Goal: Task Accomplishment & Management: Manage account settings

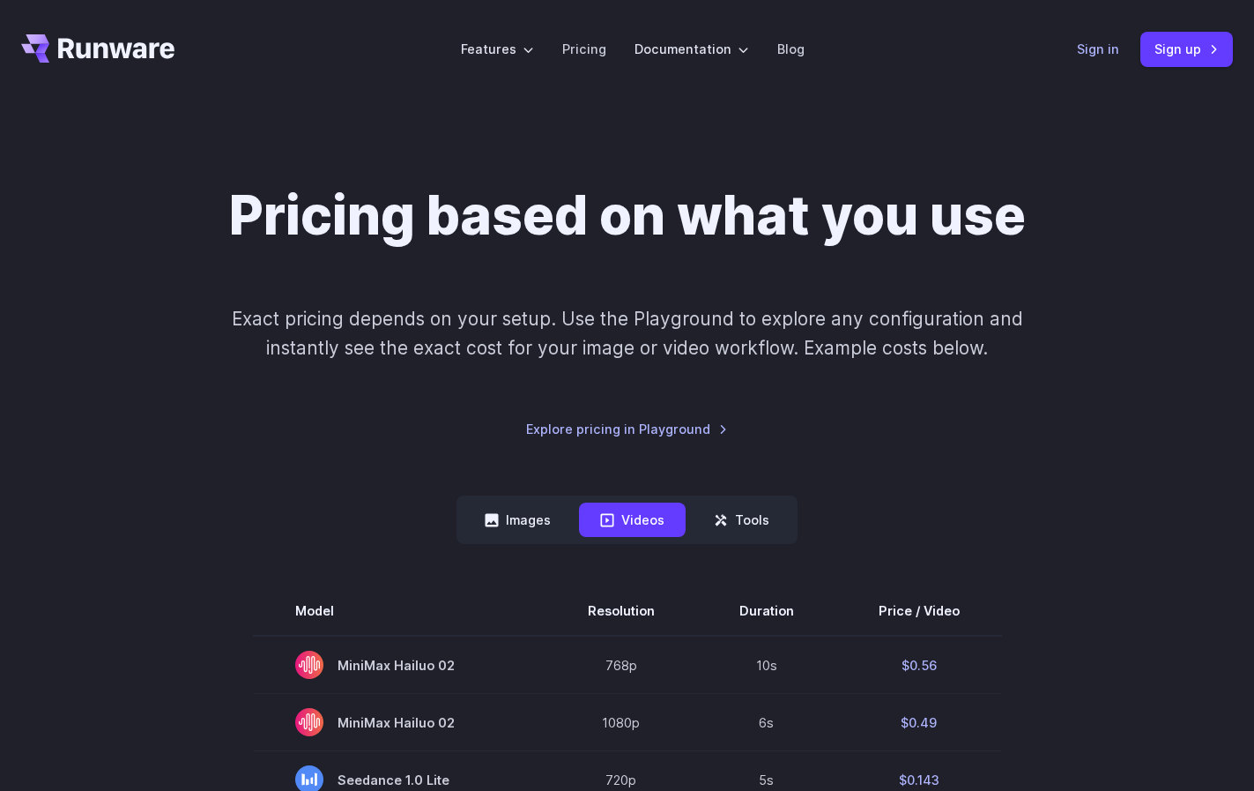
click at [1118, 41] on link "Sign in" at bounding box center [1098, 49] width 42 height 20
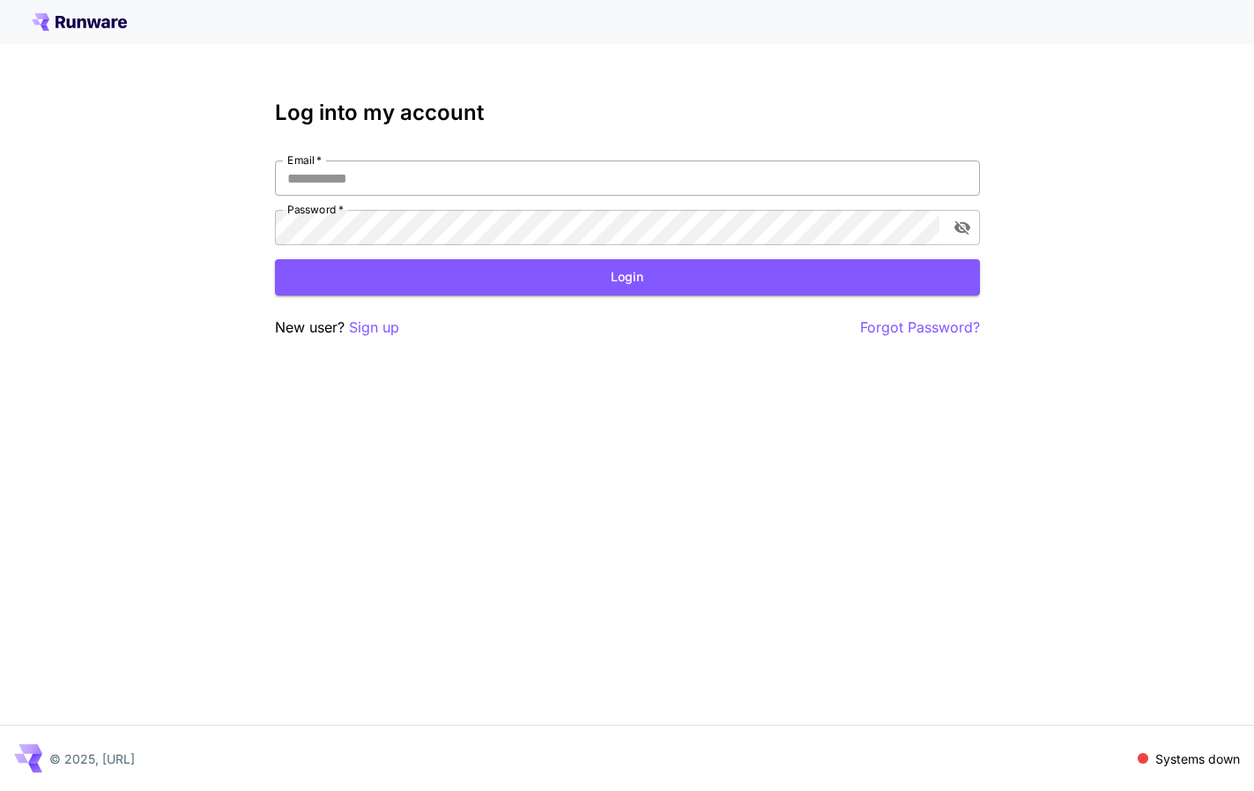
click at [608, 177] on input "Email   *" at bounding box center [627, 177] width 705 height 35
type input "**********"
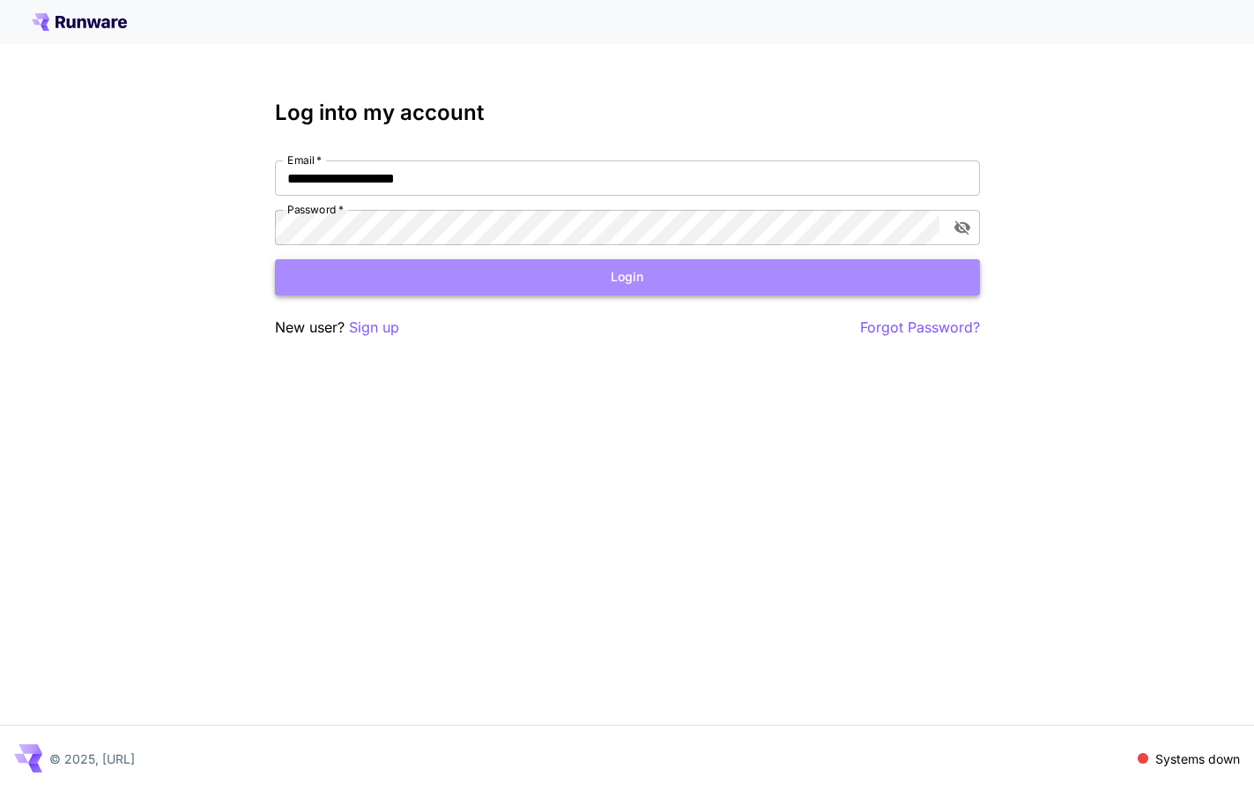
click at [724, 259] on button "Login" at bounding box center [627, 277] width 705 height 36
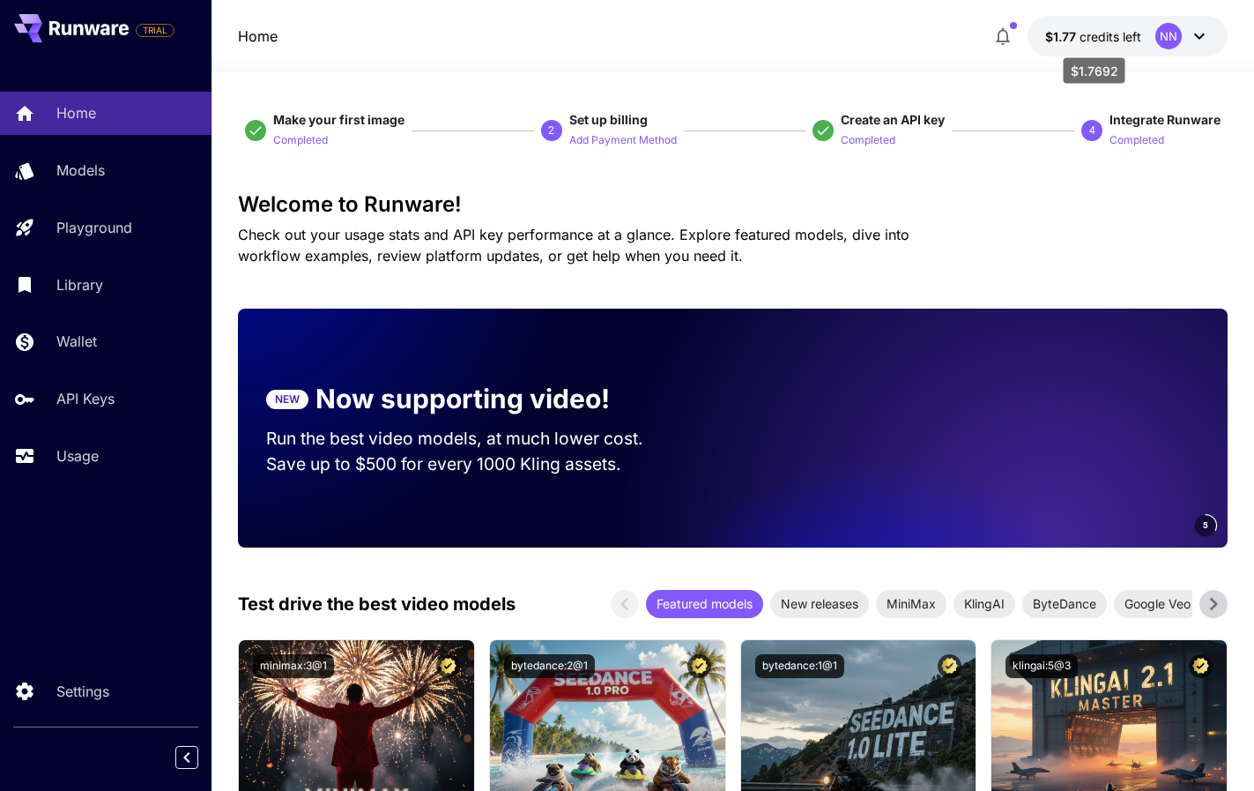
click at [1137, 36] on span "credits left" at bounding box center [1111, 36] width 62 height 15
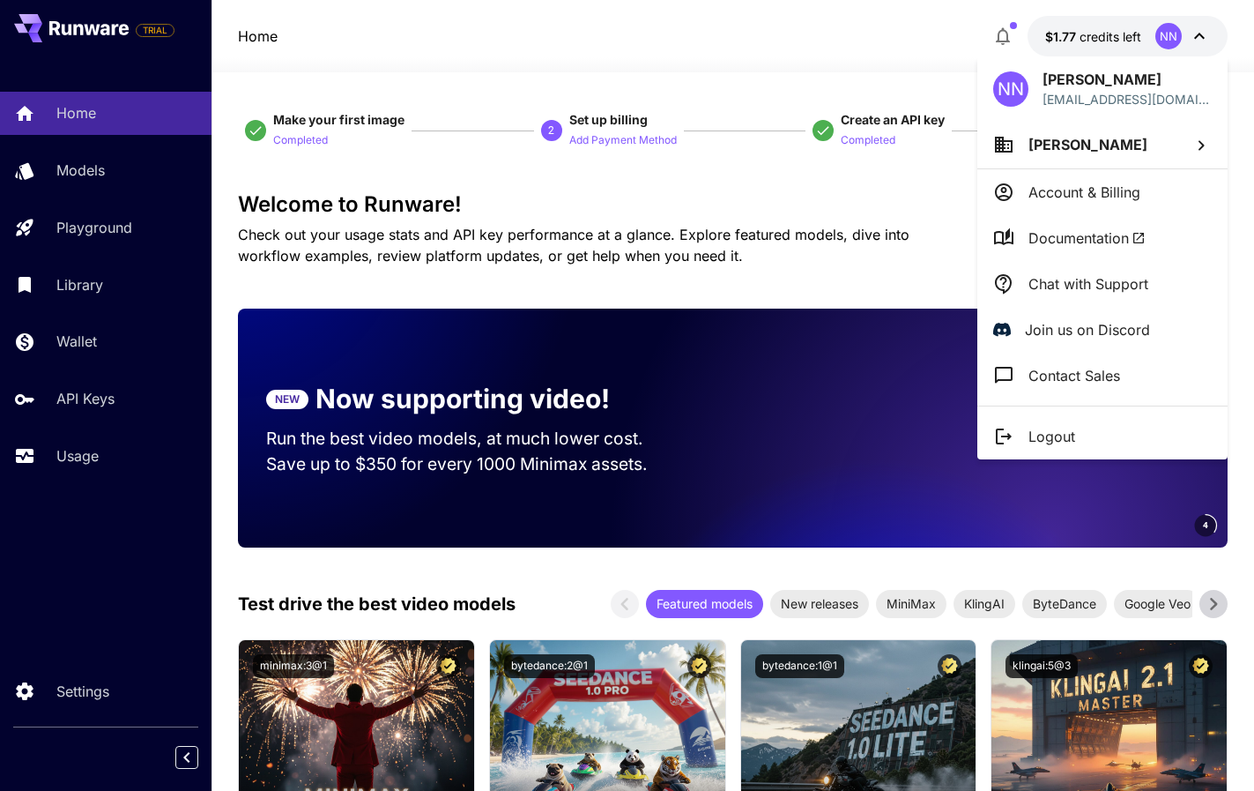
click at [84, 457] on div at bounding box center [627, 395] width 1254 height 791
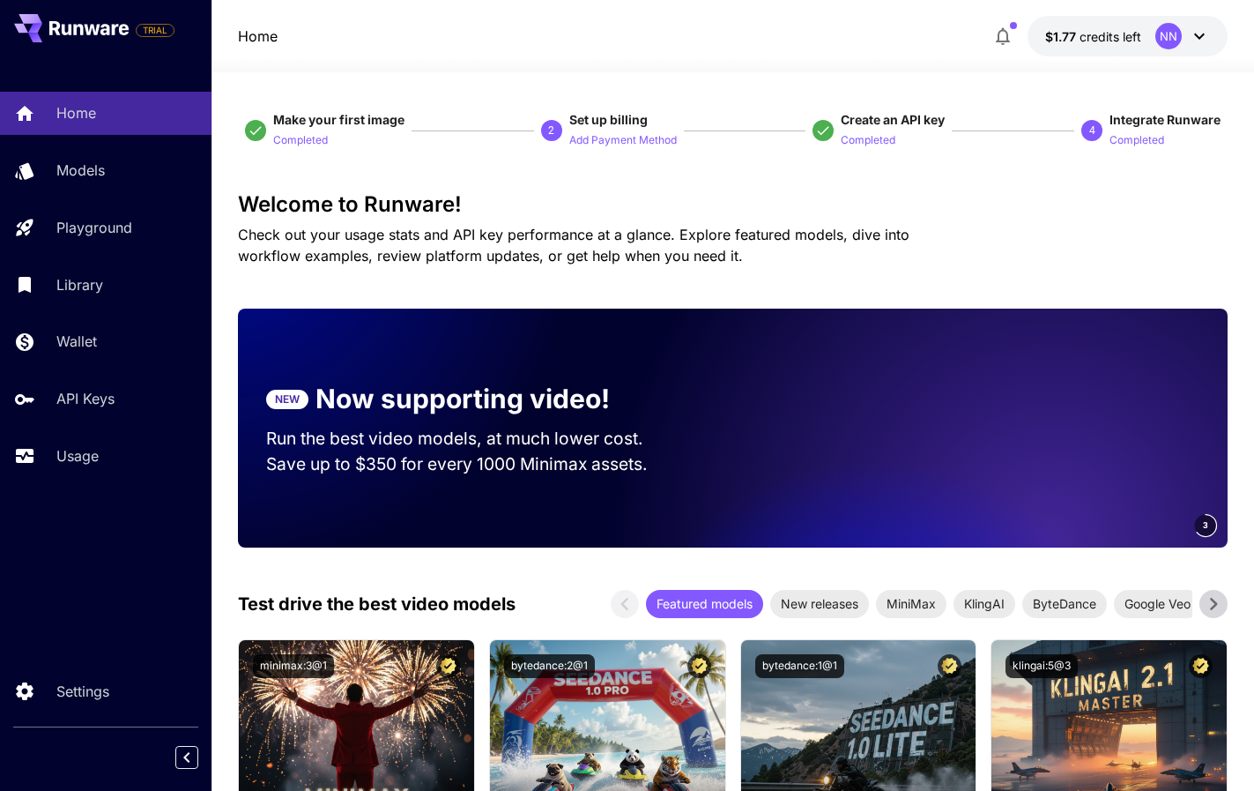
click at [97, 457] on p "Usage" at bounding box center [77, 455] width 42 height 21
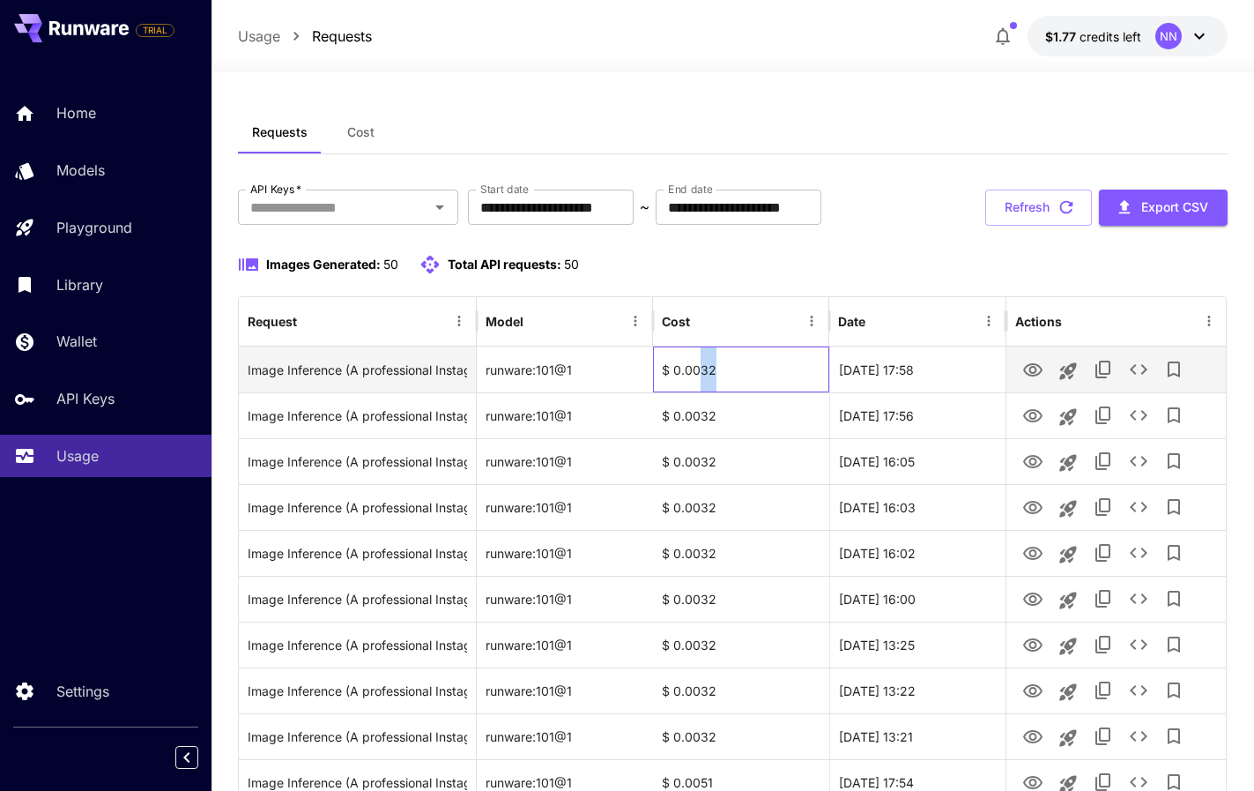
drag, startPoint x: 725, startPoint y: 368, endPoint x: 702, endPoint y: 368, distance: 23.8
click at [702, 368] on div "$ 0.0032" at bounding box center [741, 369] width 176 height 46
copy div "32"
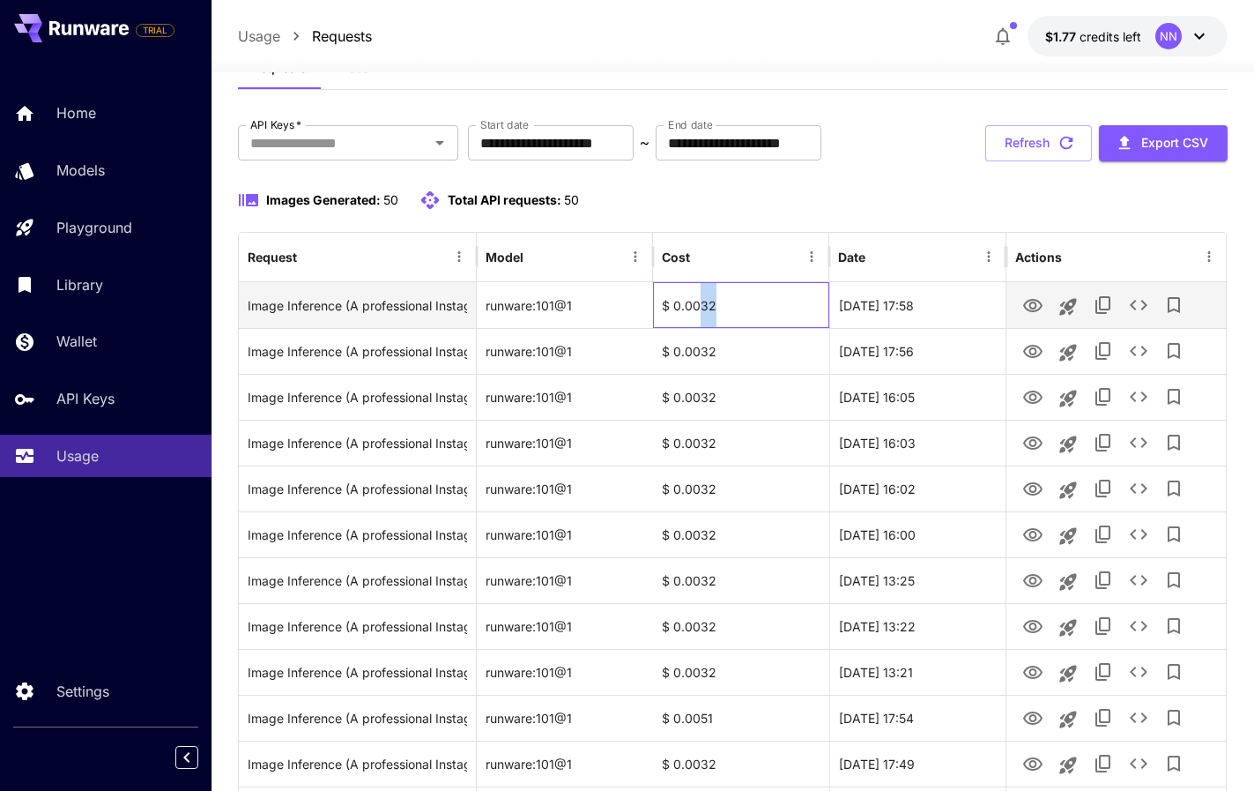
scroll to position [73, 0]
